Goal: Task Accomplishment & Management: Use online tool/utility

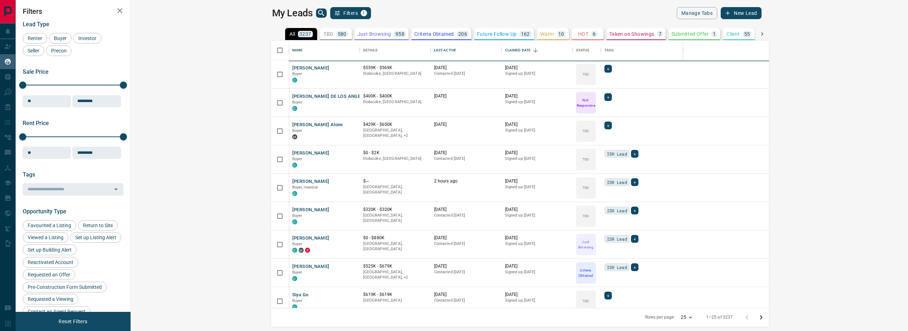
scroll to position [262, 768]
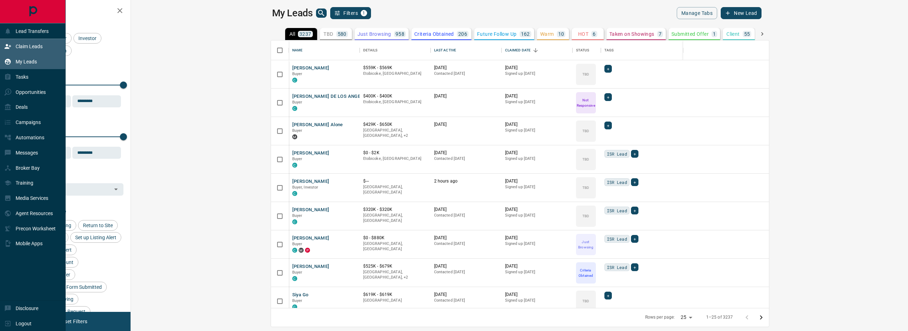
click at [12, 48] on div "Claim Leads" at bounding box center [23, 47] width 38 height 12
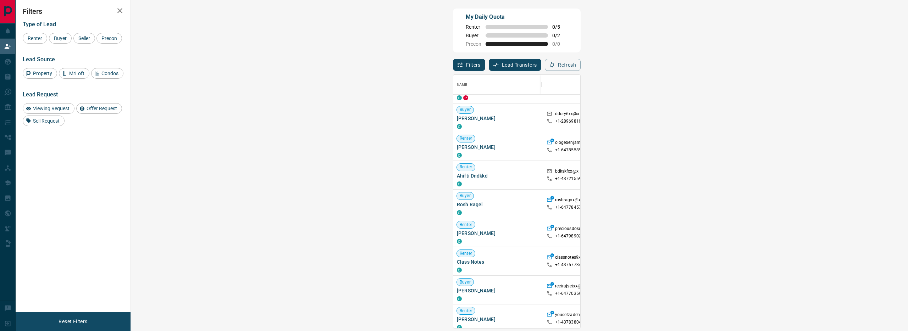
scroll to position [64, 0]
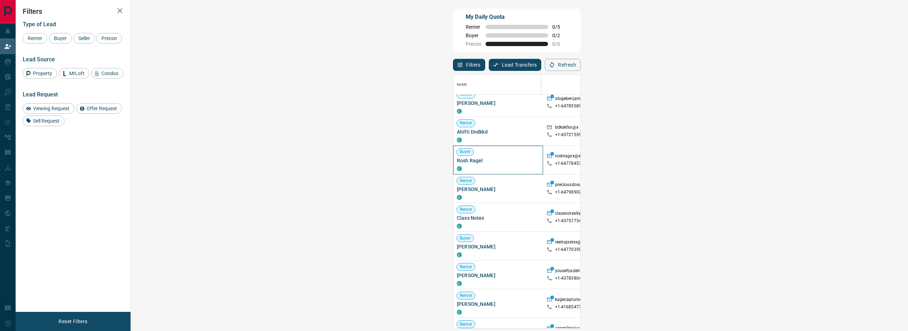
click at [457, 161] on span "Rosh Ragel" at bounding box center [498, 160] width 83 height 7
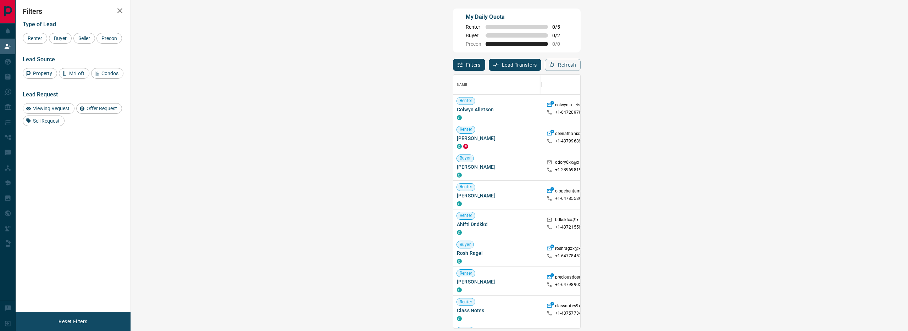
scroll to position [248, 756]
